Goal: Task Accomplishment & Management: Complete application form

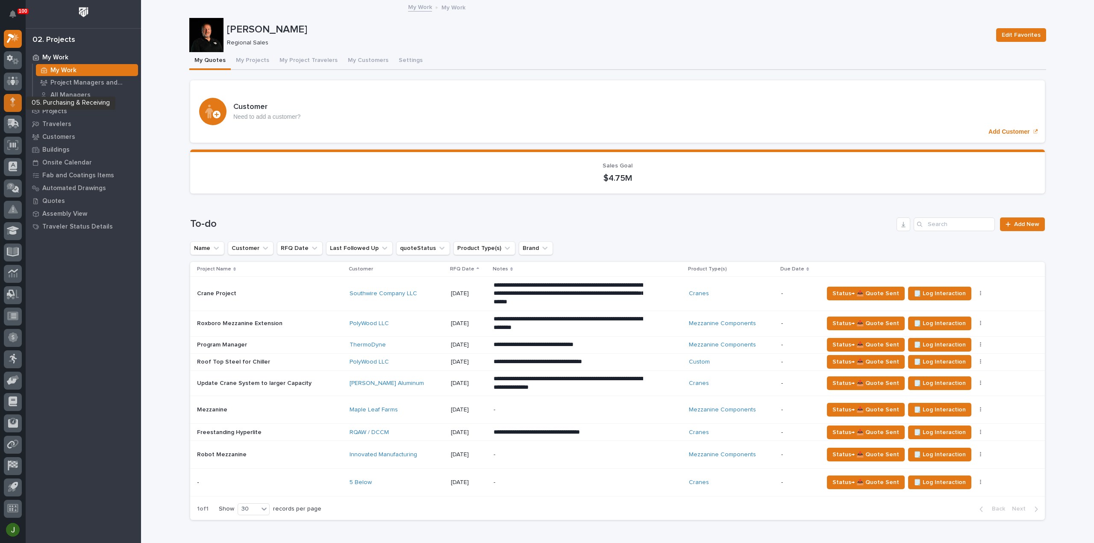
click at [14, 103] on icon at bounding box center [12, 102] width 5 height 10
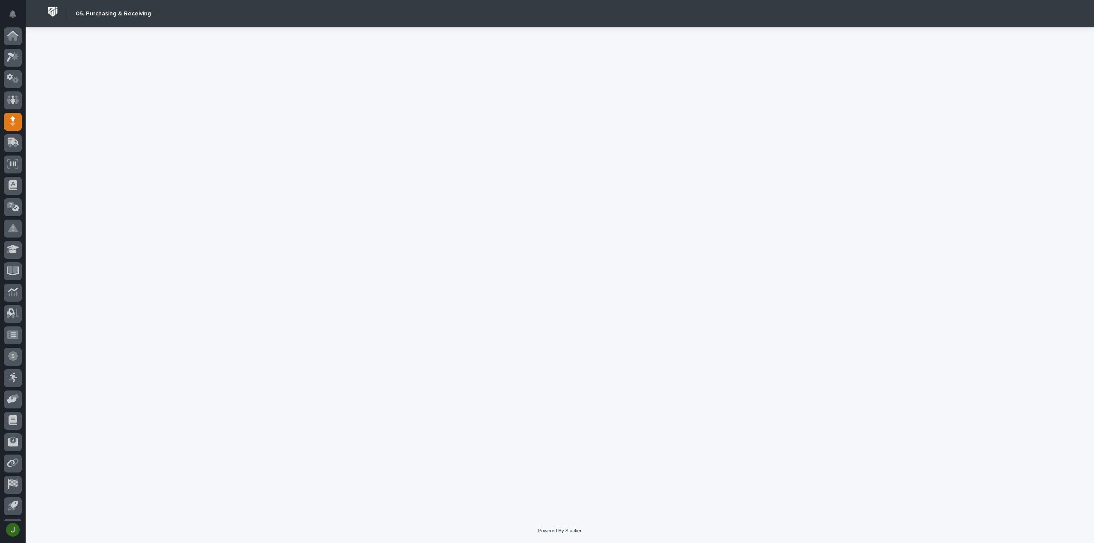
scroll to position [19, 0]
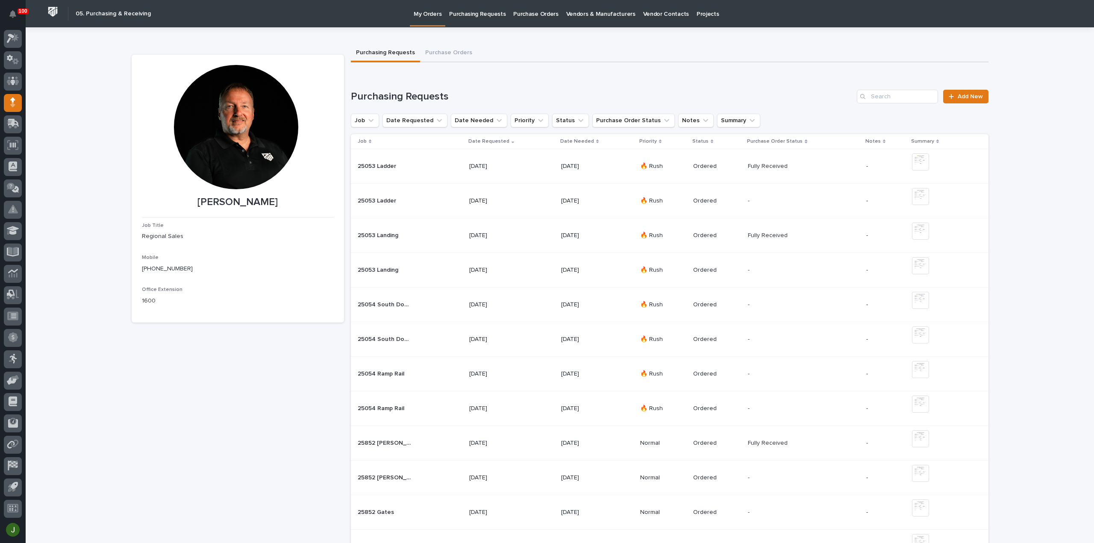
click at [480, 15] on p "Purchasing Requests" at bounding box center [477, 9] width 56 height 18
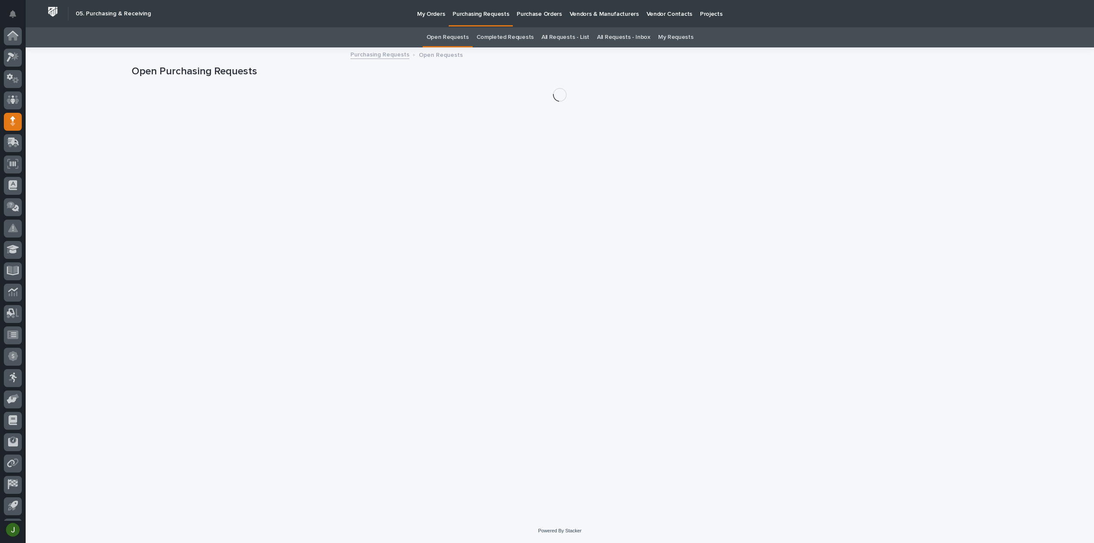
scroll to position [19, 0]
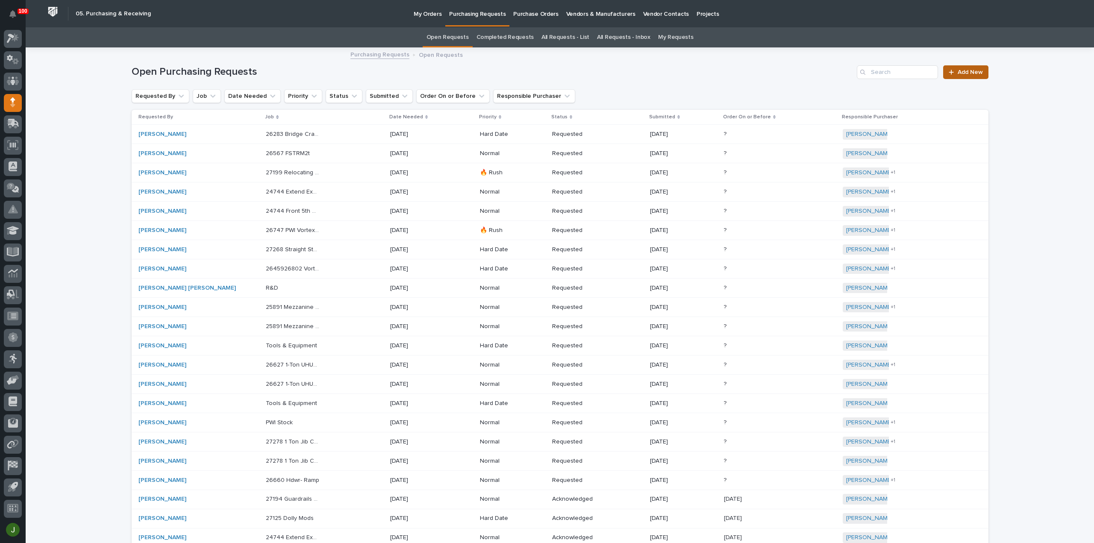
click at [961, 69] on span "Add New" at bounding box center [970, 72] width 25 height 6
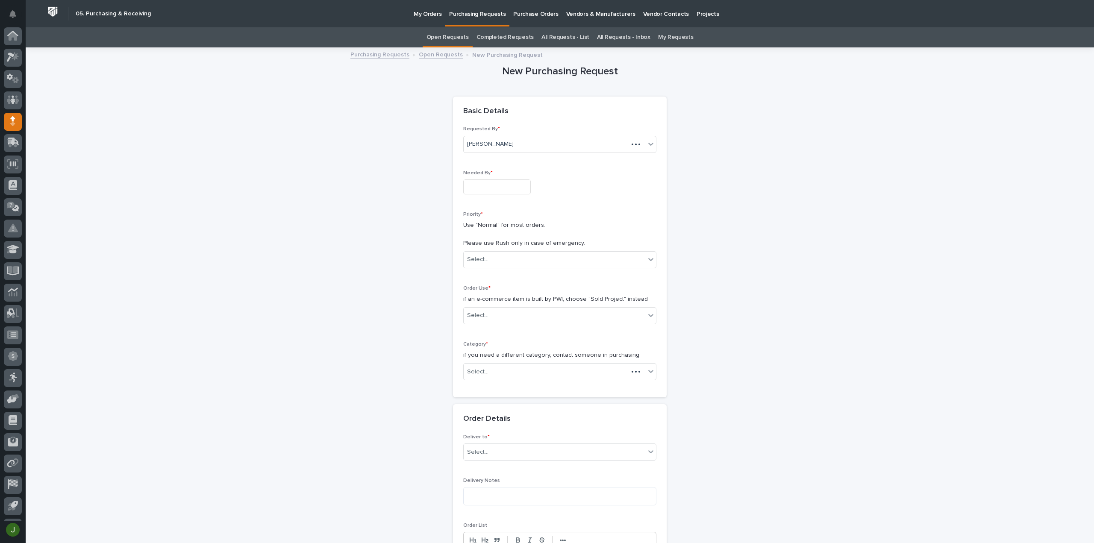
scroll to position [19, 0]
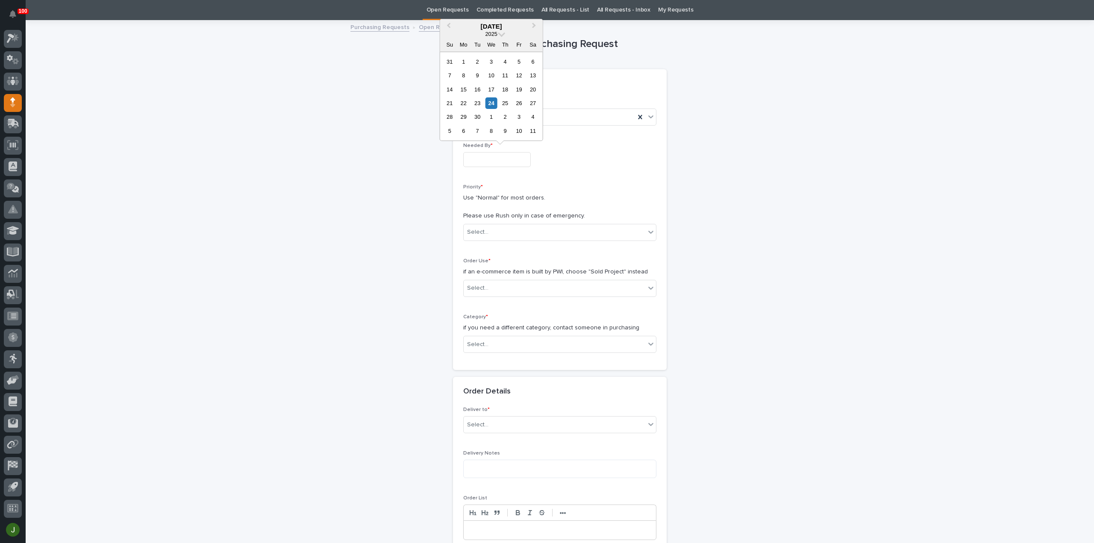
click at [488, 159] on input "text" at bounding box center [497, 159] width 68 height 15
click at [520, 105] on div "26" at bounding box center [519, 103] width 12 height 12
type input "**********"
click at [484, 228] on div "Select..." at bounding box center [477, 232] width 21 height 9
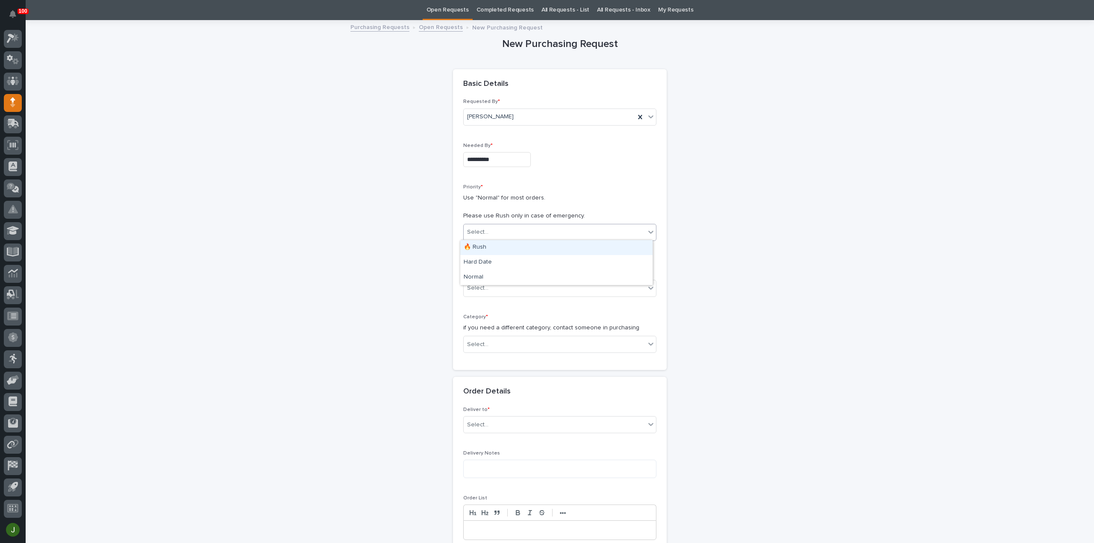
click at [481, 247] on div "🔥 Rush" at bounding box center [556, 247] width 192 height 15
click at [479, 285] on div "Select..." at bounding box center [477, 288] width 21 height 9
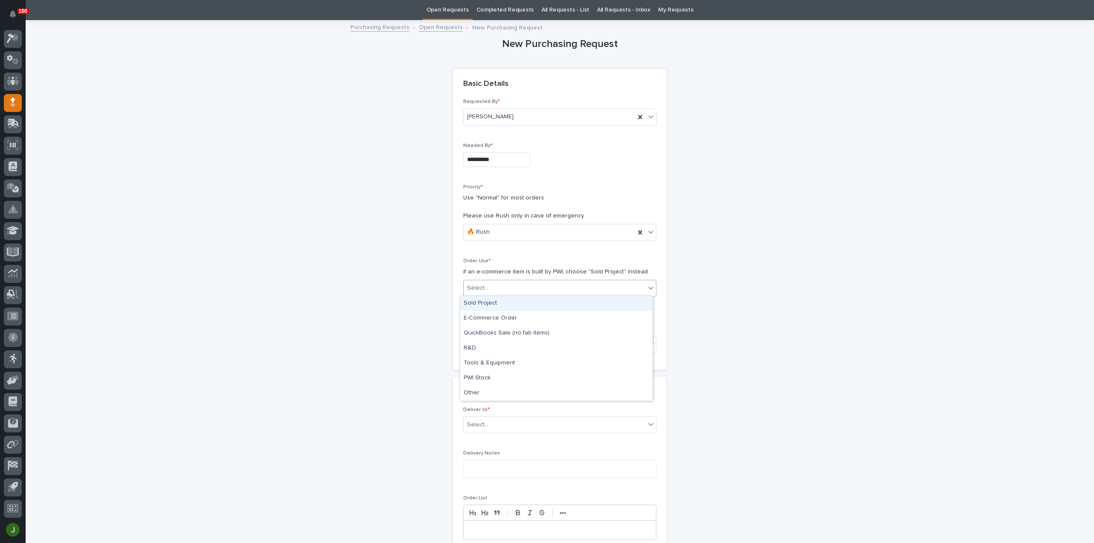
click at [479, 305] on div "Sold Project" at bounding box center [556, 303] width 192 height 15
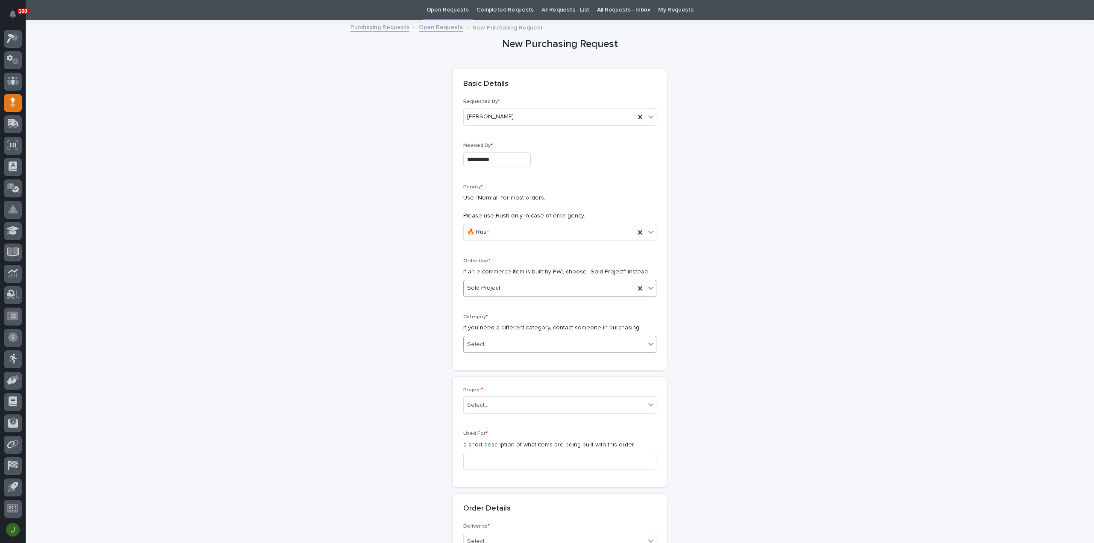
click at [471, 341] on div "Select..." at bounding box center [477, 344] width 21 height 9
click at [481, 460] on div "Steel" at bounding box center [556, 463] width 192 height 15
click at [474, 403] on div "Select..." at bounding box center [477, 405] width 21 height 9
type input "*****"
click at [489, 421] on div "25053 - NuWay Construction - American Renolit Stairs Guardrail and Roof Ladder" at bounding box center [556, 419] width 192 height 15
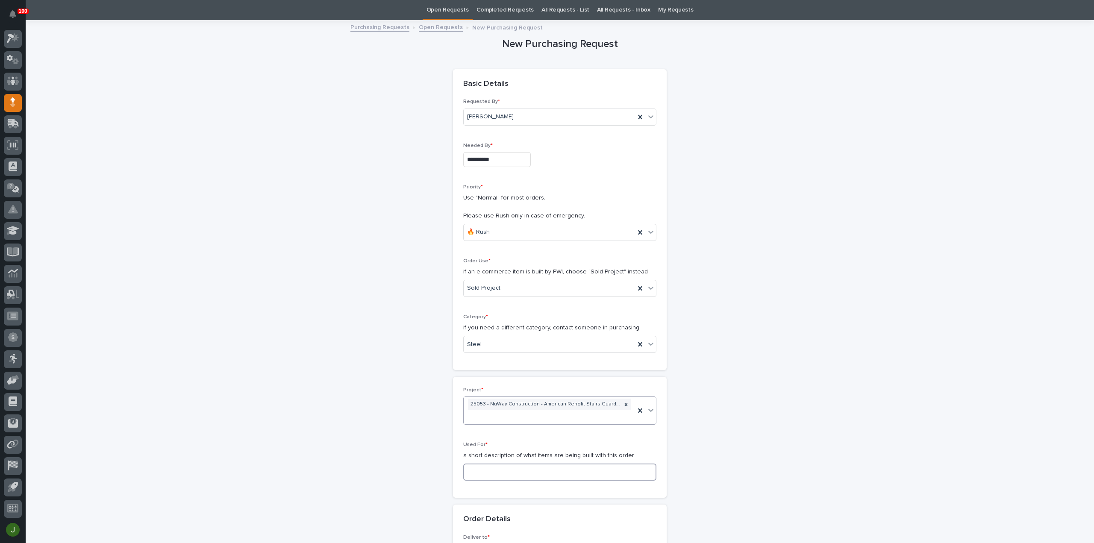
click at [478, 472] on input at bounding box center [559, 472] width 193 height 17
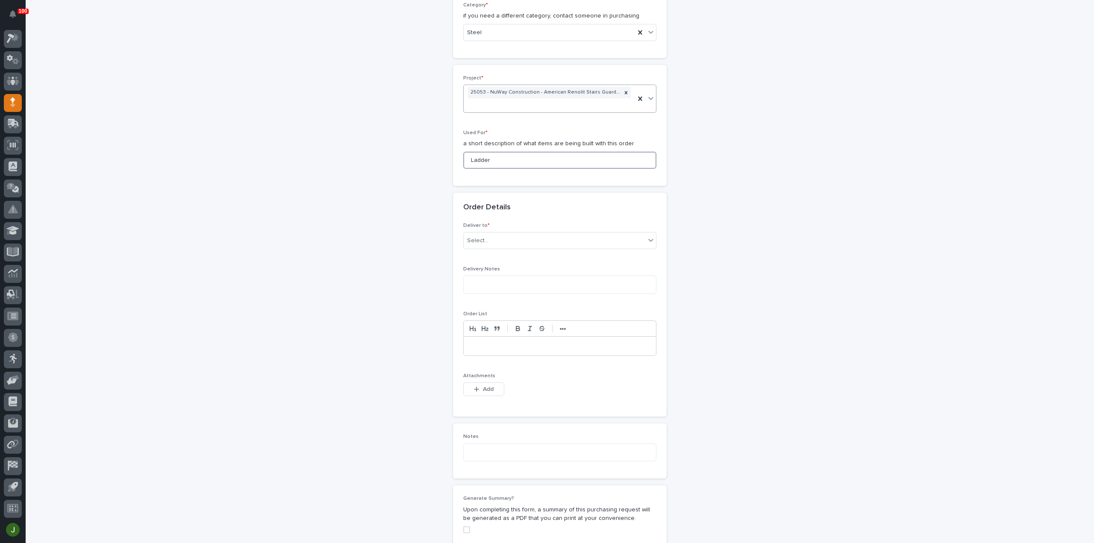
scroll to position [369, 0]
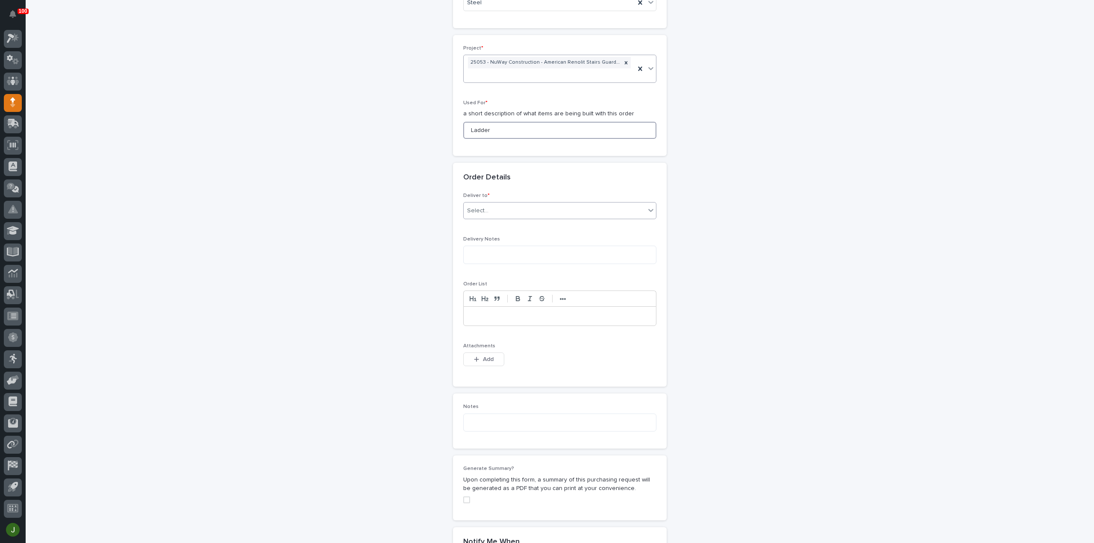
type input "Ladder"
click at [497, 211] on div "Select..." at bounding box center [555, 211] width 182 height 14
click at [490, 224] on div "PWI" at bounding box center [556, 225] width 192 height 15
click at [483, 358] on span "Add" at bounding box center [488, 360] width 11 height 8
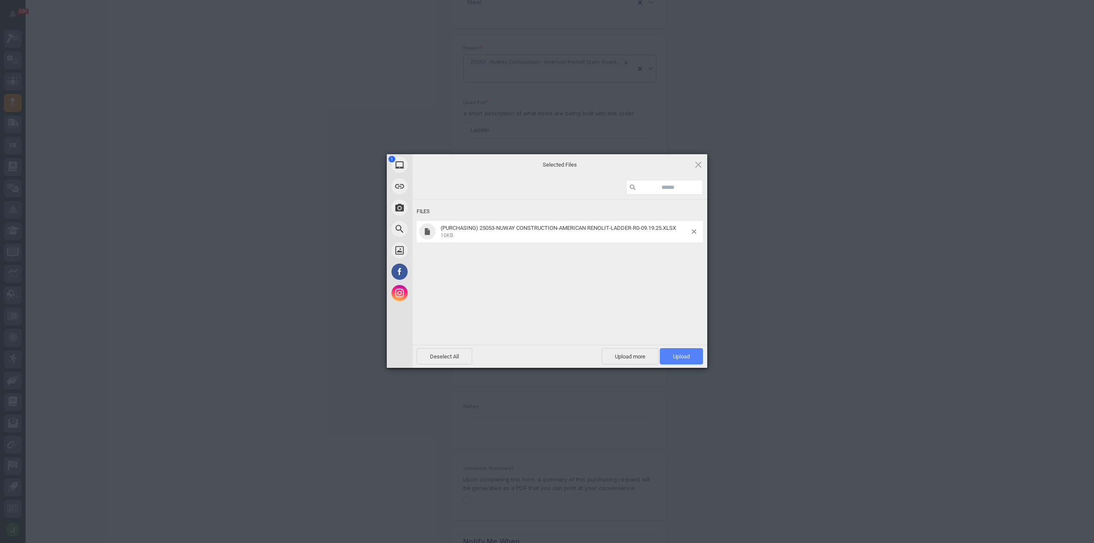
click at [685, 353] on span "Upload 1" at bounding box center [681, 356] width 17 height 6
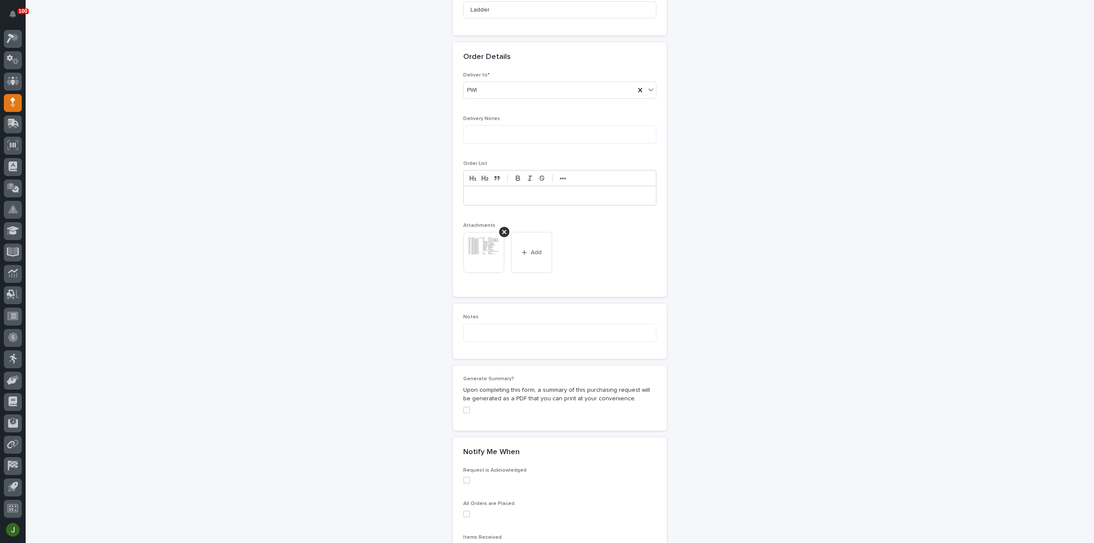
scroll to position [599, 0]
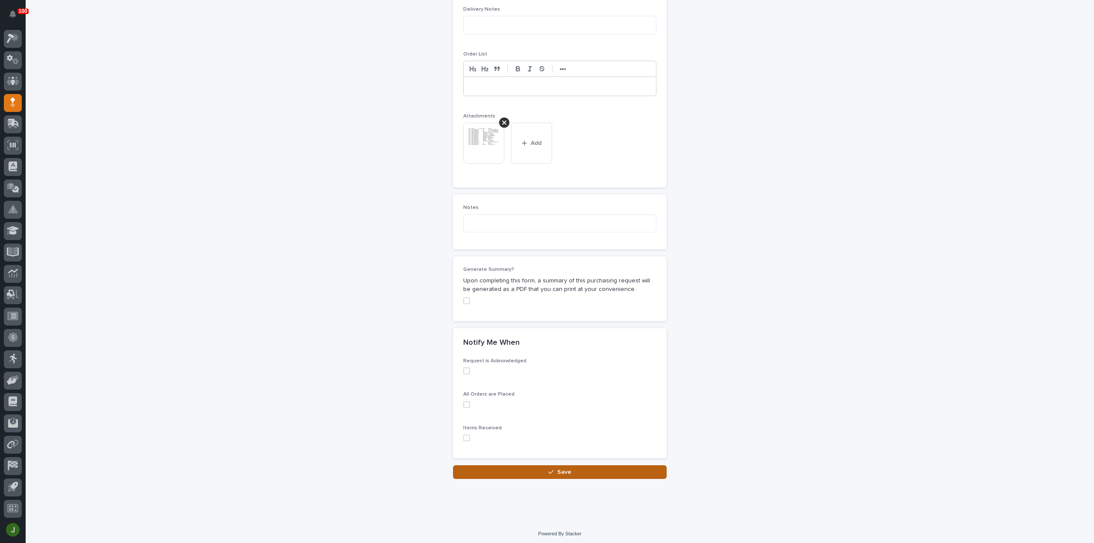
click at [557, 469] on span "Save" at bounding box center [564, 472] width 14 height 8
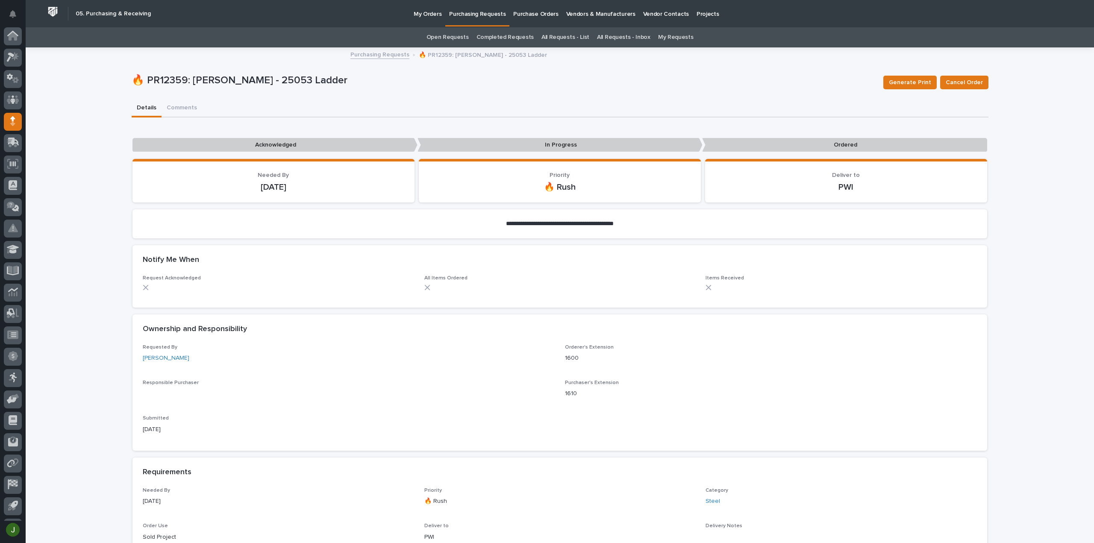
scroll to position [19, 0]
click at [468, 14] on p "Purchasing Requests" at bounding box center [477, 9] width 56 height 18
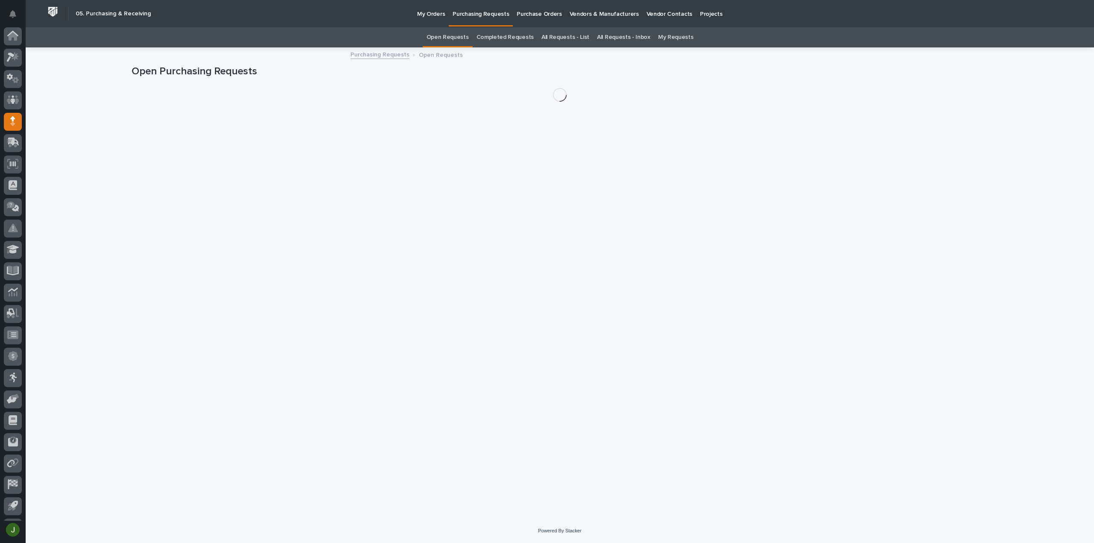
scroll to position [19, 0]
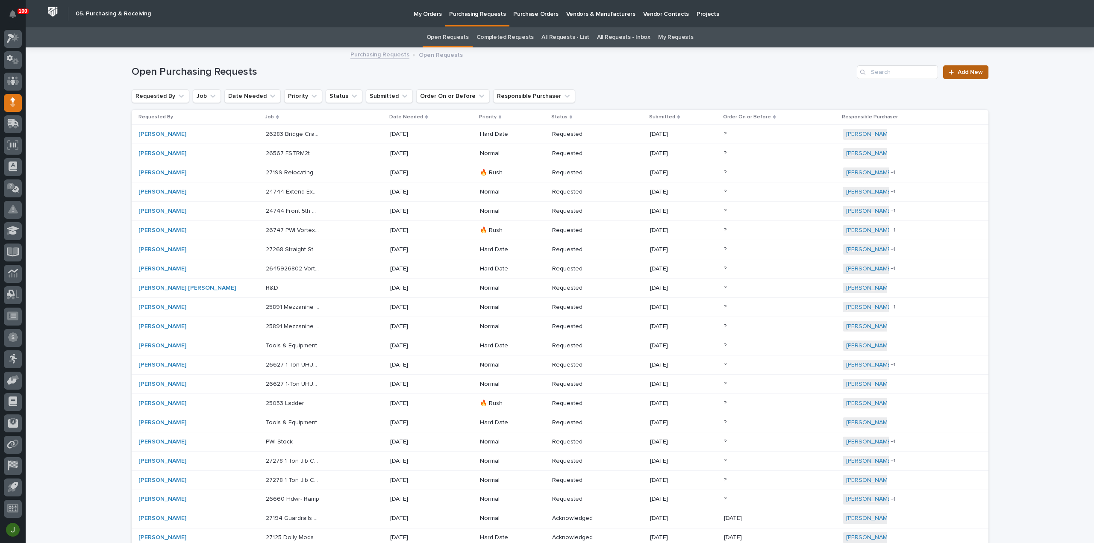
click at [959, 73] on span "Add New" at bounding box center [970, 72] width 25 height 6
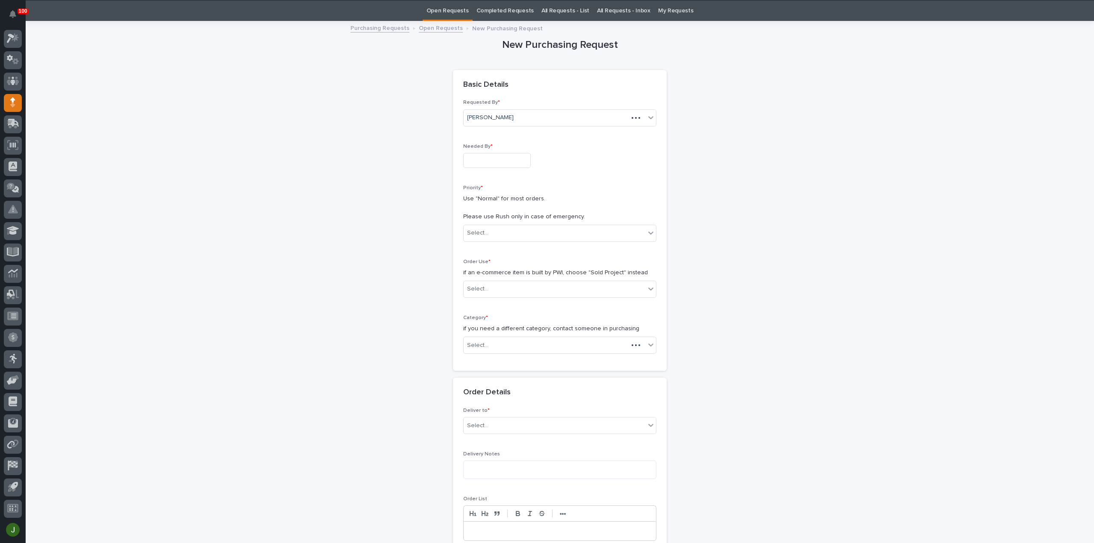
scroll to position [27, 0]
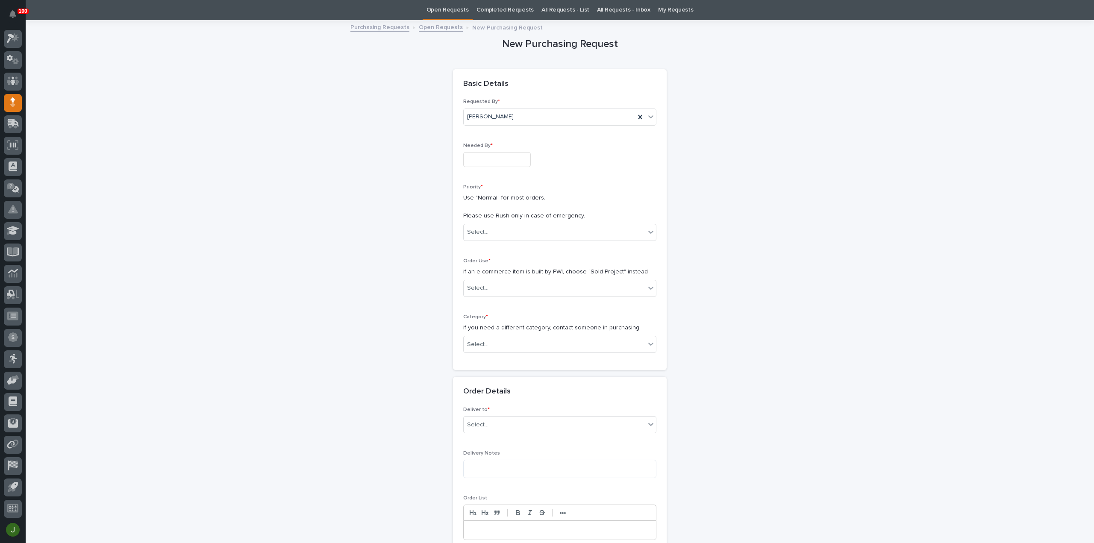
click at [482, 158] on input "text" at bounding box center [497, 159] width 68 height 15
click at [518, 103] on div "26" at bounding box center [519, 103] width 12 height 12
type input "**********"
click at [484, 231] on div "Select..." at bounding box center [477, 232] width 21 height 9
click at [482, 245] on div "🔥 Rush" at bounding box center [556, 247] width 192 height 15
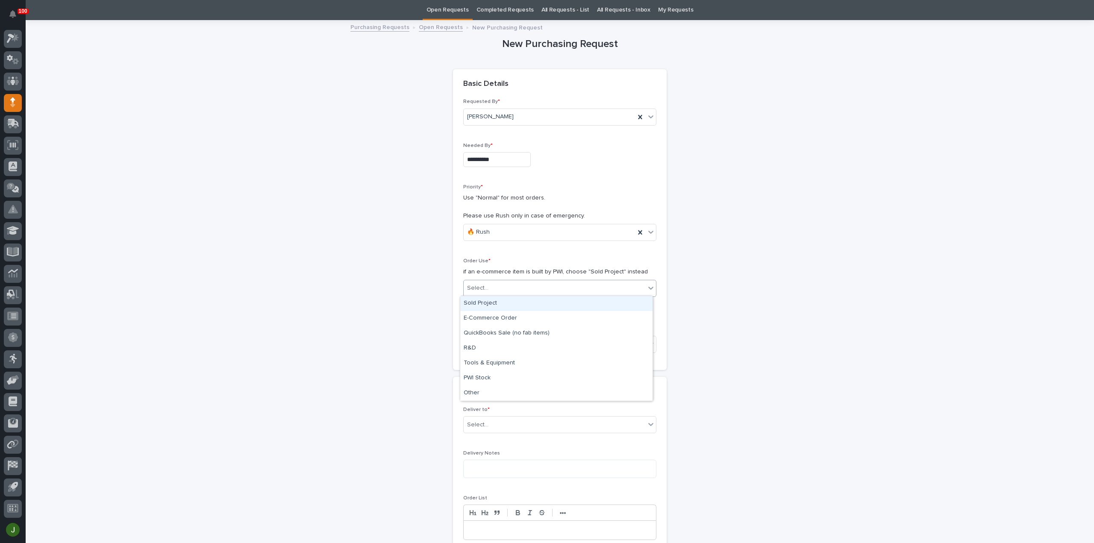
click at [476, 291] on div "Select..." at bounding box center [477, 288] width 21 height 9
click at [478, 302] on div "Sold Project" at bounding box center [556, 303] width 192 height 15
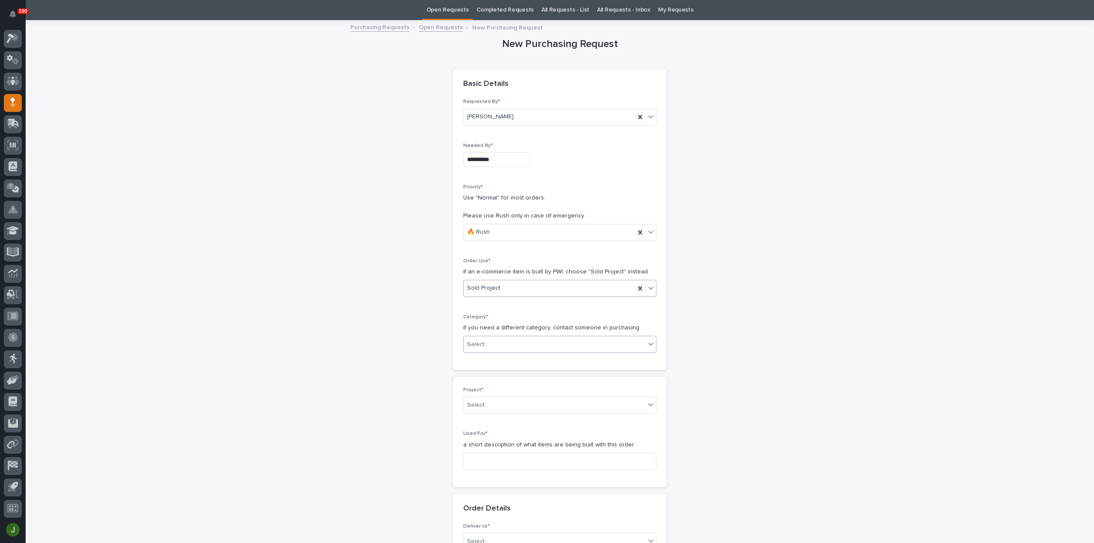
click at [479, 349] on div "Select..." at bounding box center [555, 345] width 182 height 14
click at [481, 433] on div "Parts & Hardware" at bounding box center [556, 433] width 192 height 15
click at [482, 405] on div "Select..." at bounding box center [477, 405] width 21 height 9
type input "*****"
click at [484, 418] on div "25053 - NuWay Construction - American Renolit Stairs Guardrail and Roof Ladder" at bounding box center [556, 419] width 192 height 15
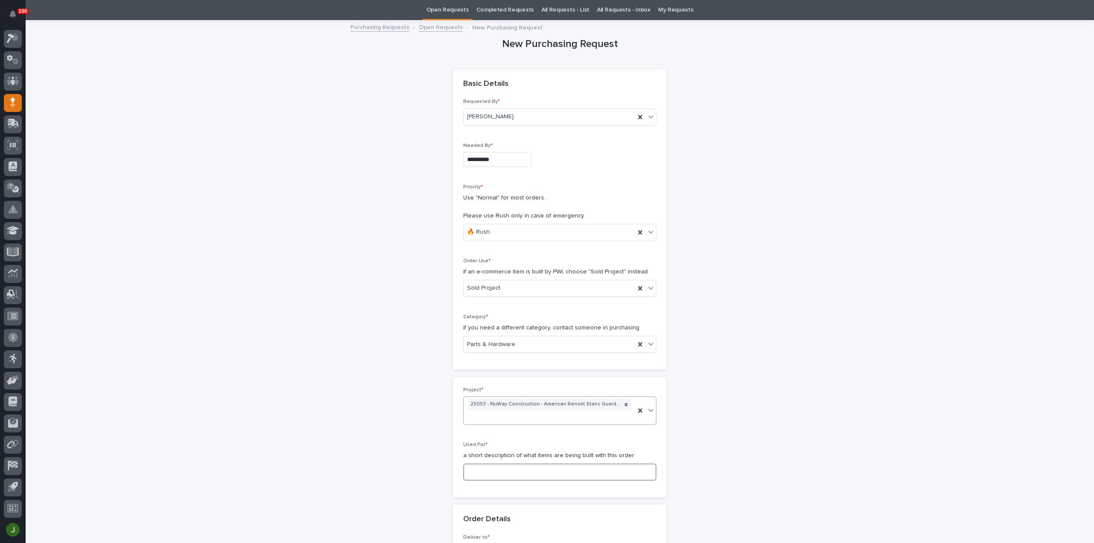
click at [476, 471] on input at bounding box center [559, 472] width 193 height 17
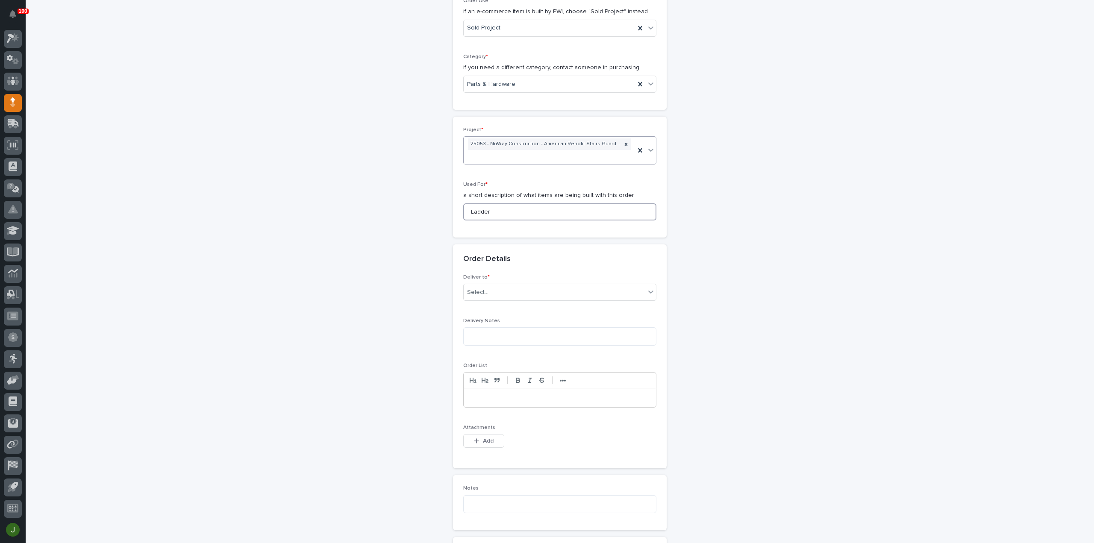
scroll to position [326, 0]
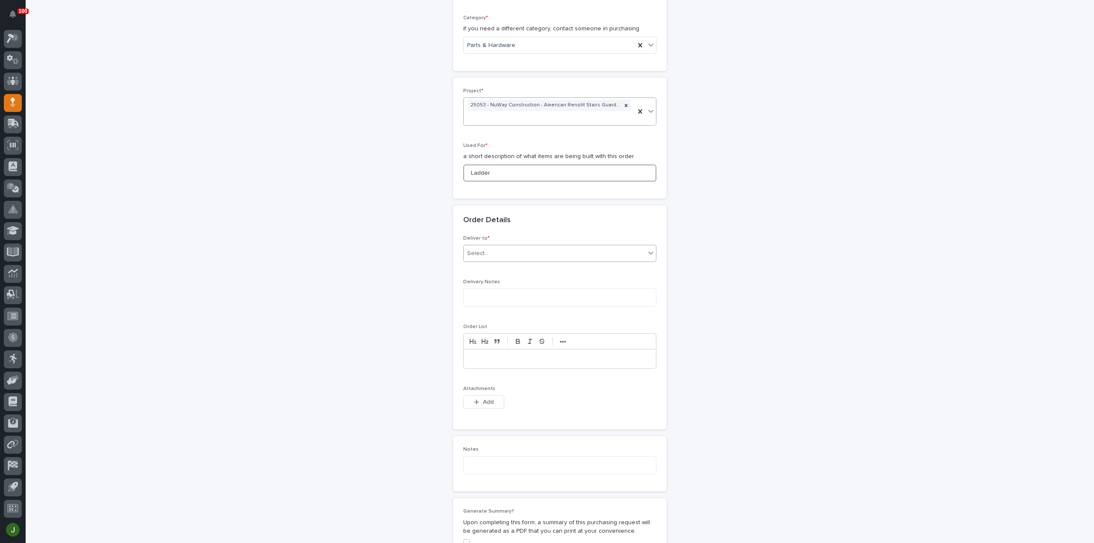
type input "Ladder"
click at [501, 254] on div "Select..." at bounding box center [555, 254] width 182 height 14
click at [501, 274] on div "PWI" at bounding box center [556, 267] width 192 height 15
click at [469, 397] on button "Add" at bounding box center [483, 402] width 41 height 14
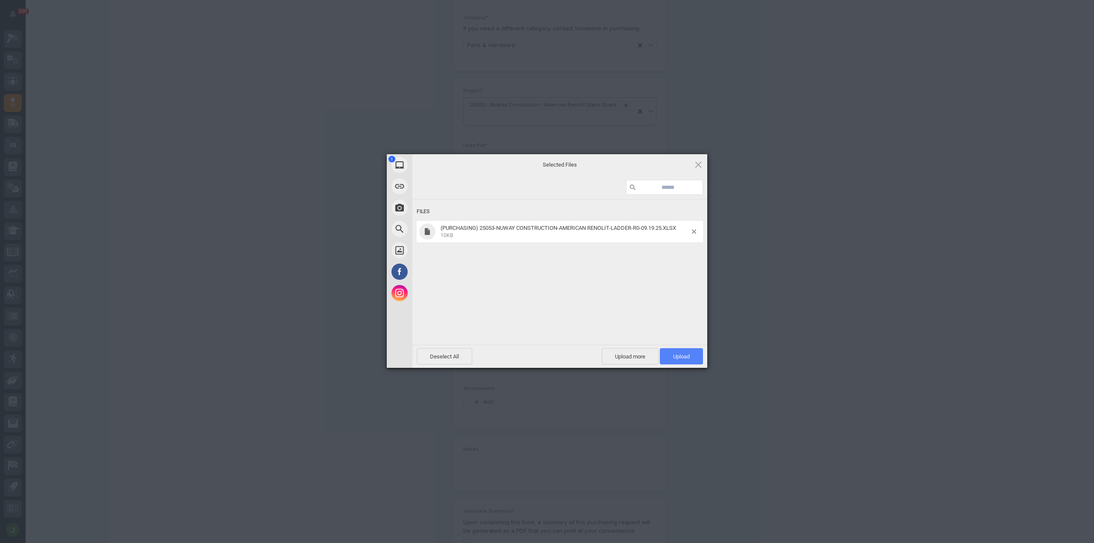
click at [686, 355] on span "Upload 1" at bounding box center [681, 356] width 17 height 6
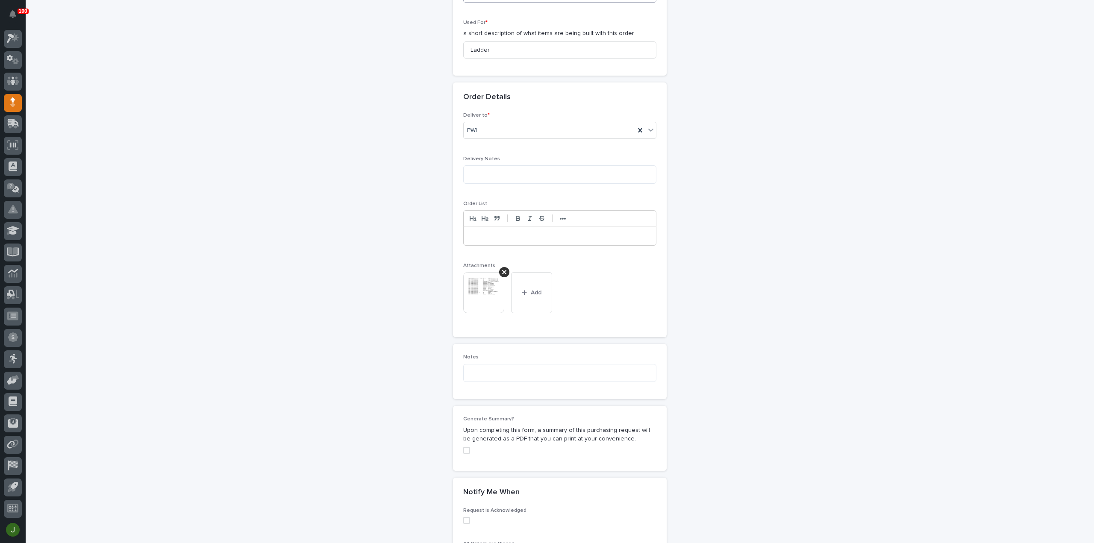
scroll to position [599, 0]
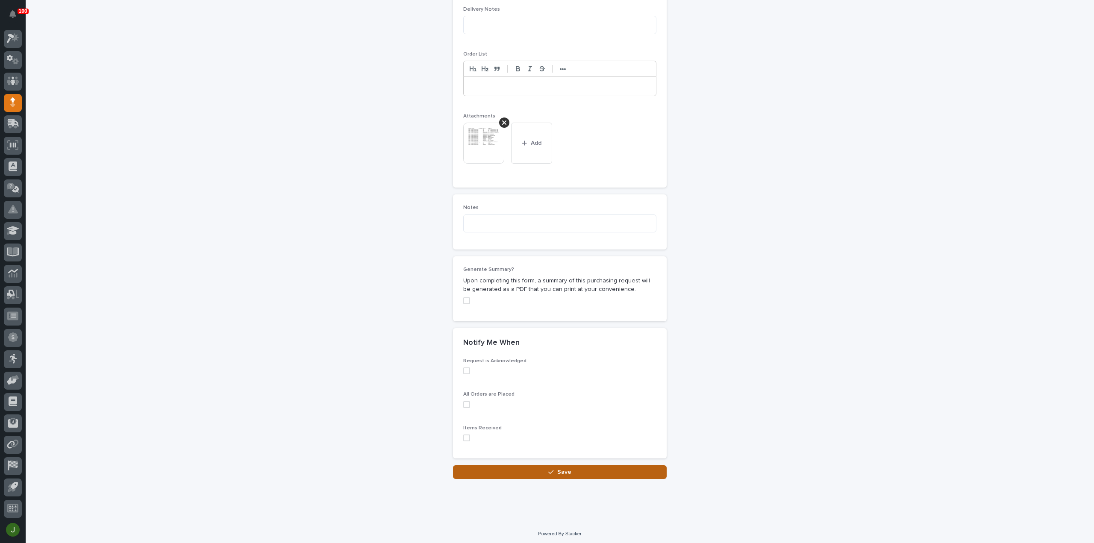
click at [565, 468] on span "Save" at bounding box center [564, 472] width 14 height 8
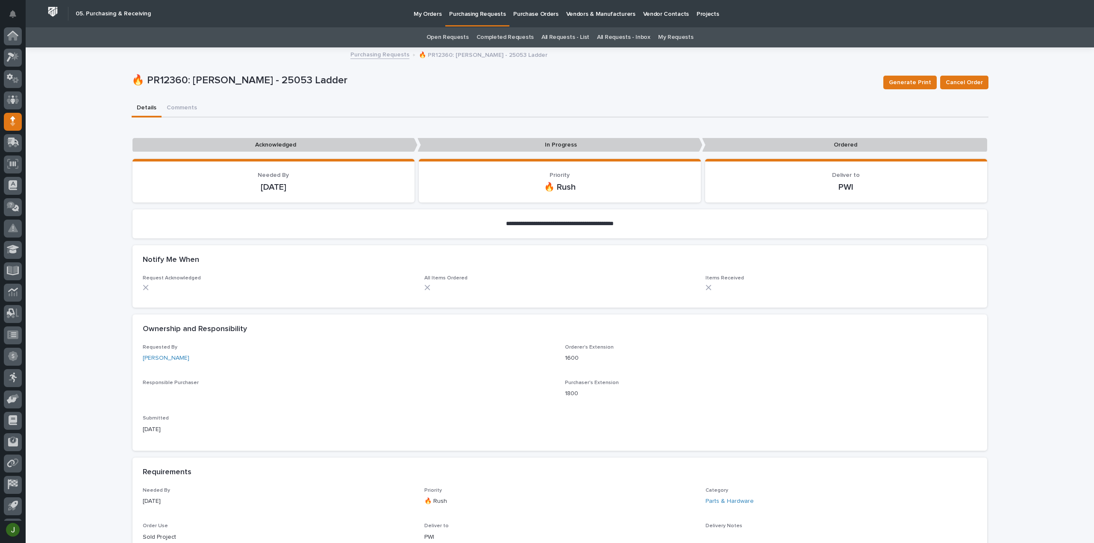
scroll to position [19, 0]
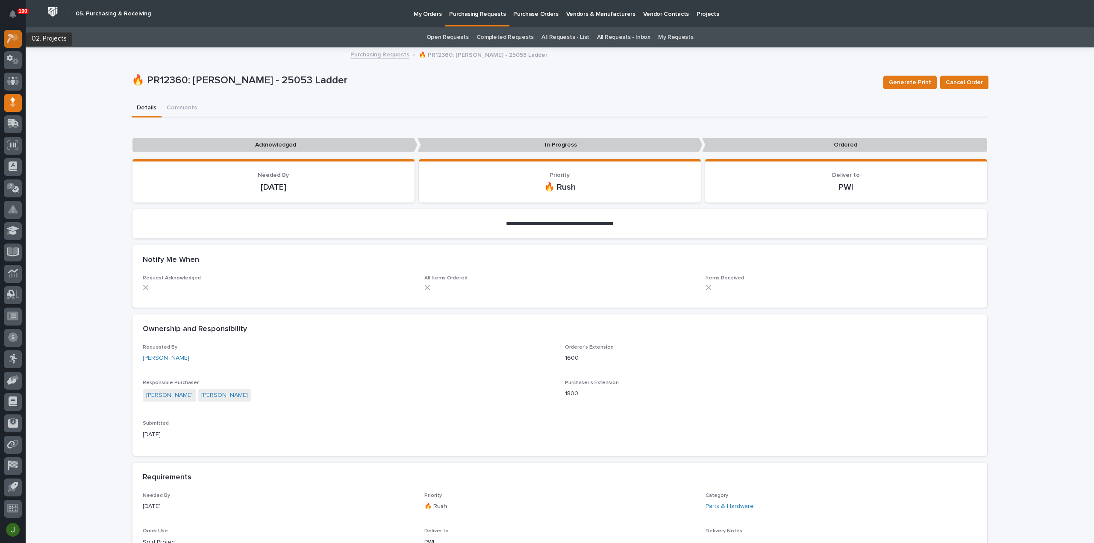
click at [11, 38] on icon at bounding box center [13, 38] width 12 height 10
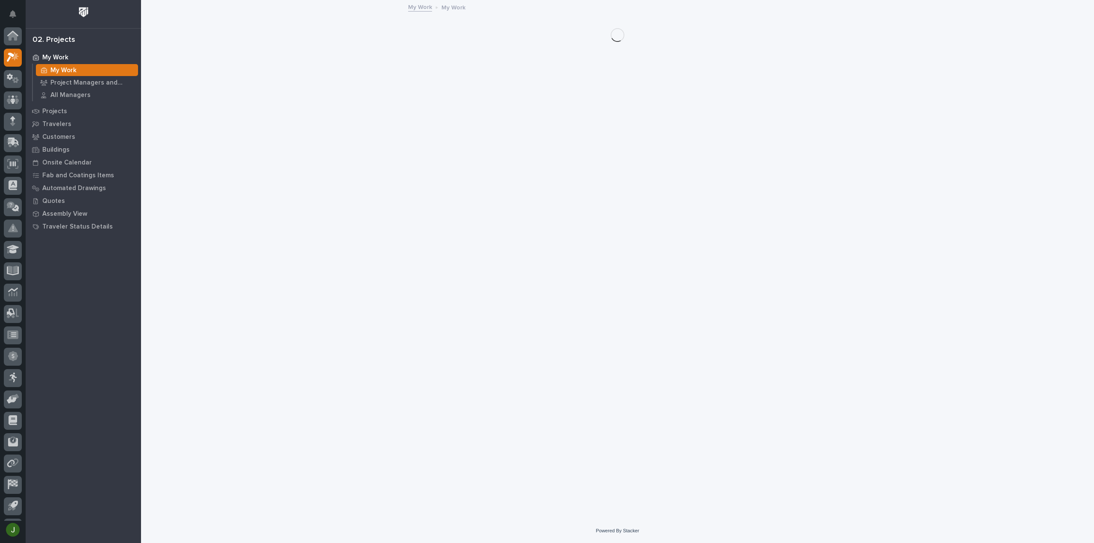
scroll to position [19, 0]
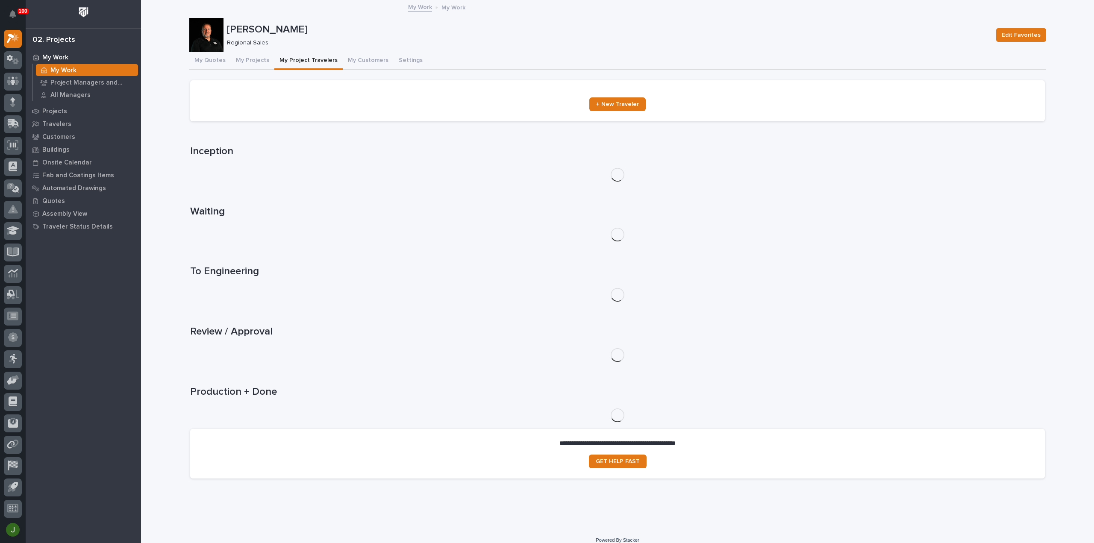
click at [317, 59] on button "My Project Travelers" at bounding box center [308, 61] width 68 height 18
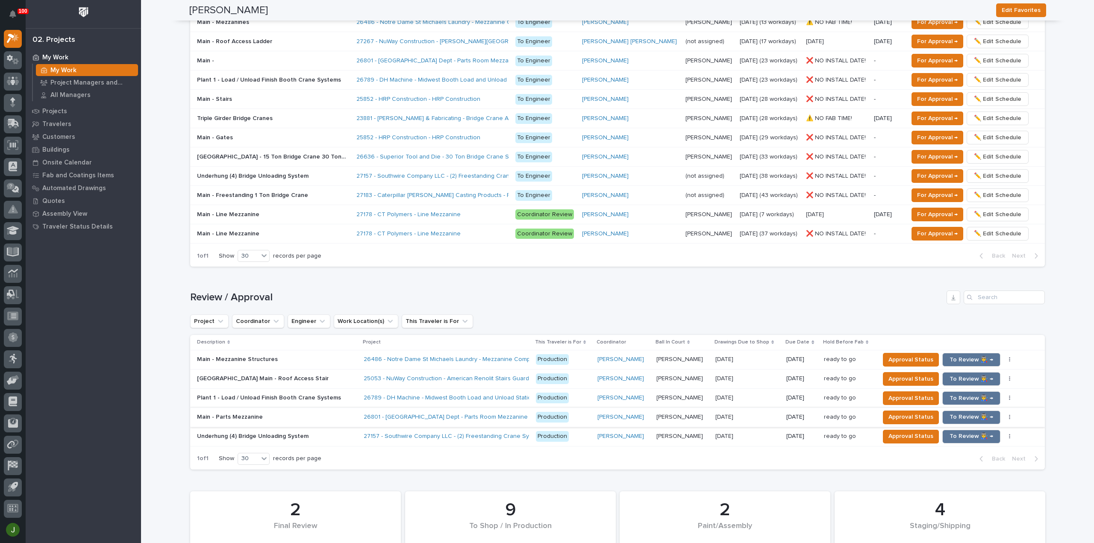
scroll to position [598, 0]
click at [905, 374] on span "Approval Status" at bounding box center [910, 379] width 45 height 10
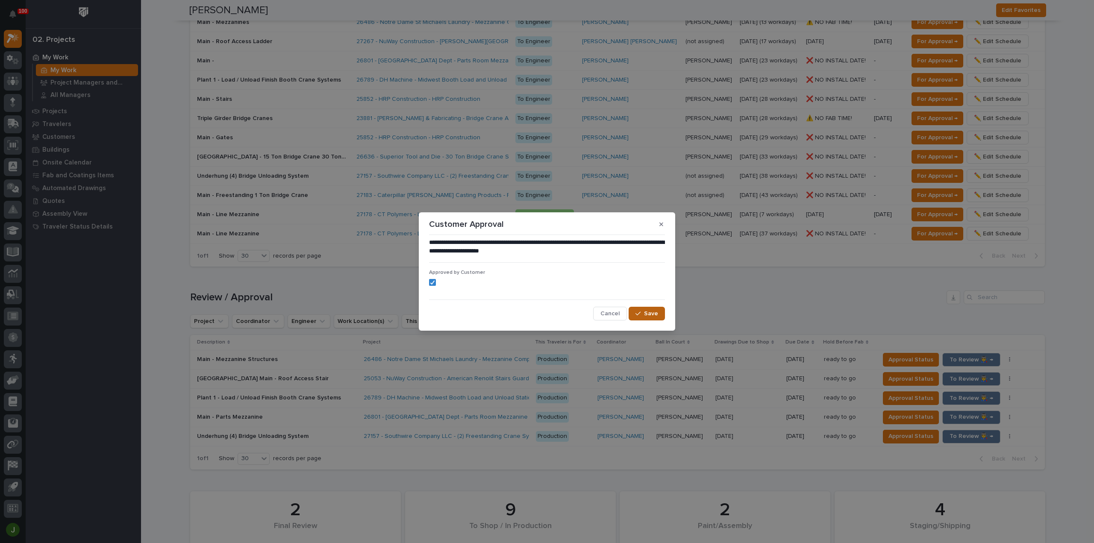
click at [644, 312] on div "button" at bounding box center [639, 314] width 9 height 6
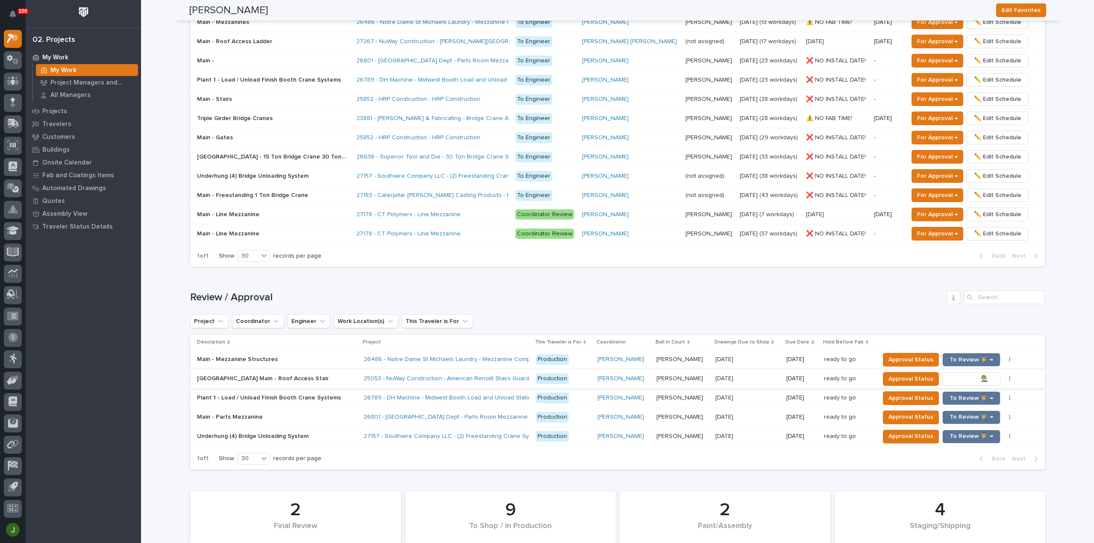
click at [959, 375] on span "To Review 👨‍🏭 →" at bounding box center [972, 379] width 44 height 10
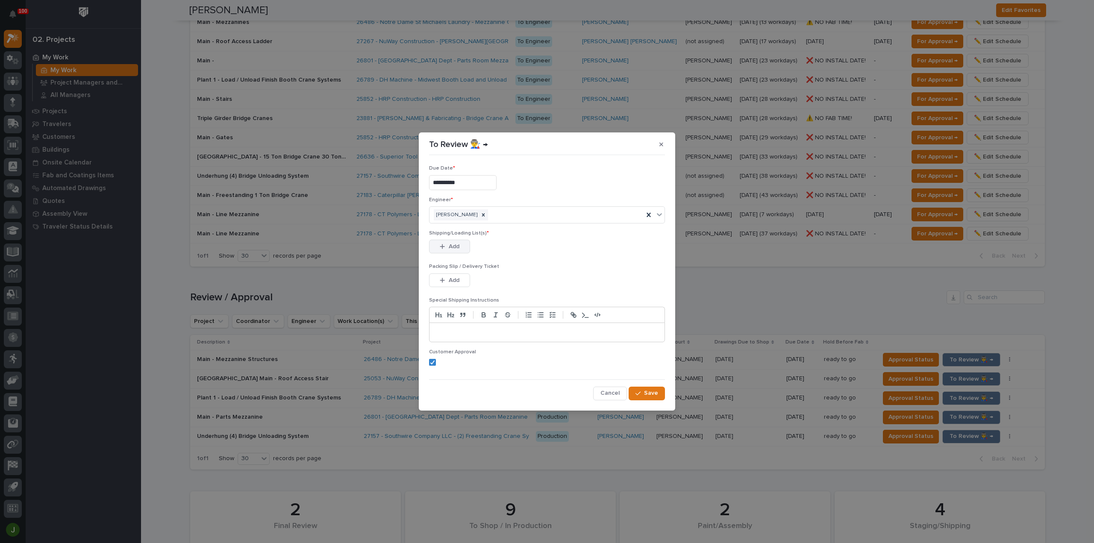
click at [449, 246] on span "Add" at bounding box center [454, 247] width 11 height 8
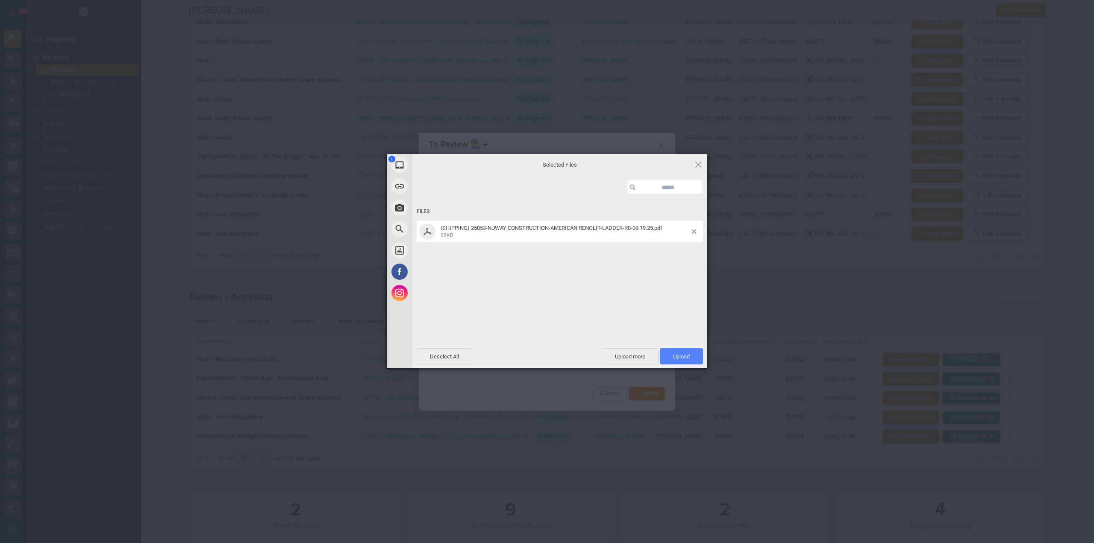
click at [685, 354] on span "Upload 1" at bounding box center [681, 356] width 17 height 6
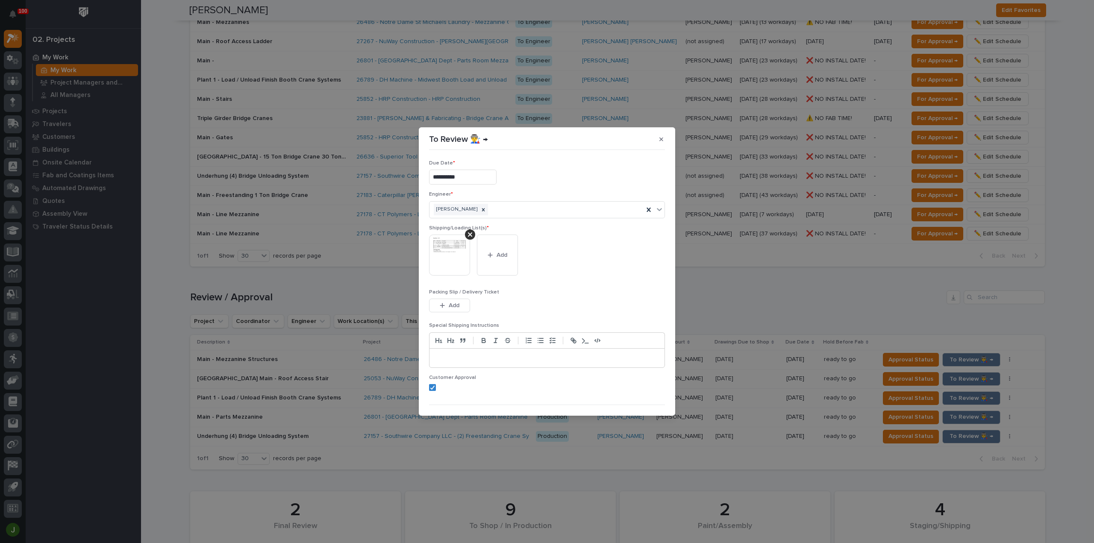
scroll to position [17, 0]
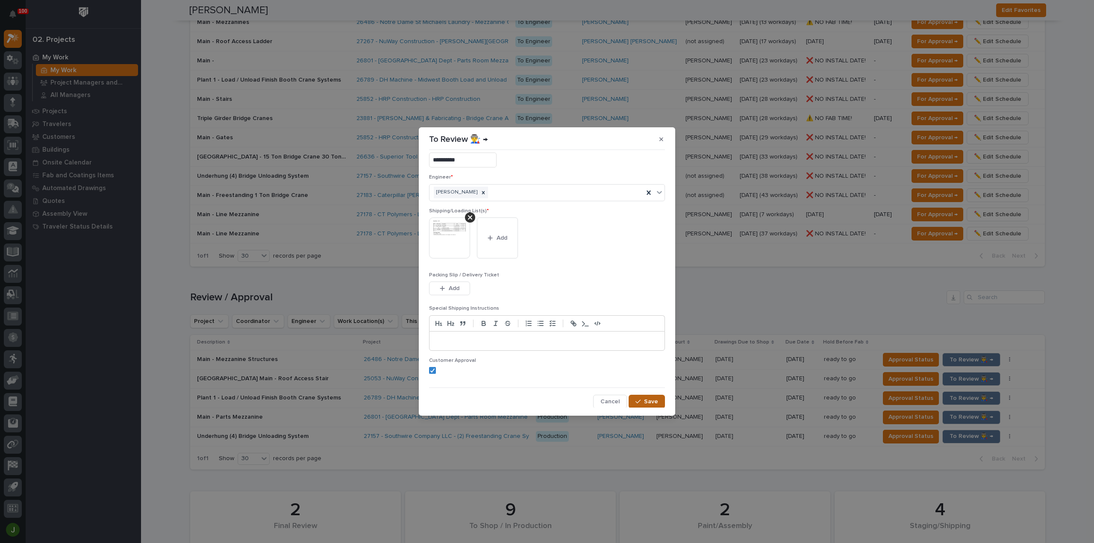
click at [644, 400] on span "Save" at bounding box center [651, 402] width 14 height 8
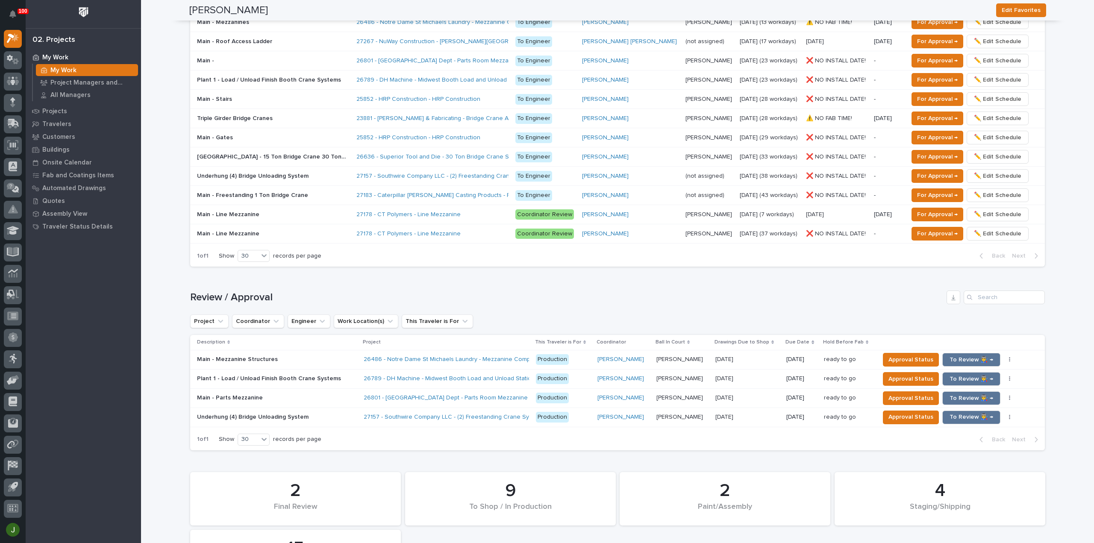
scroll to position [588, 0]
